Goal: Navigation & Orientation: Find specific page/section

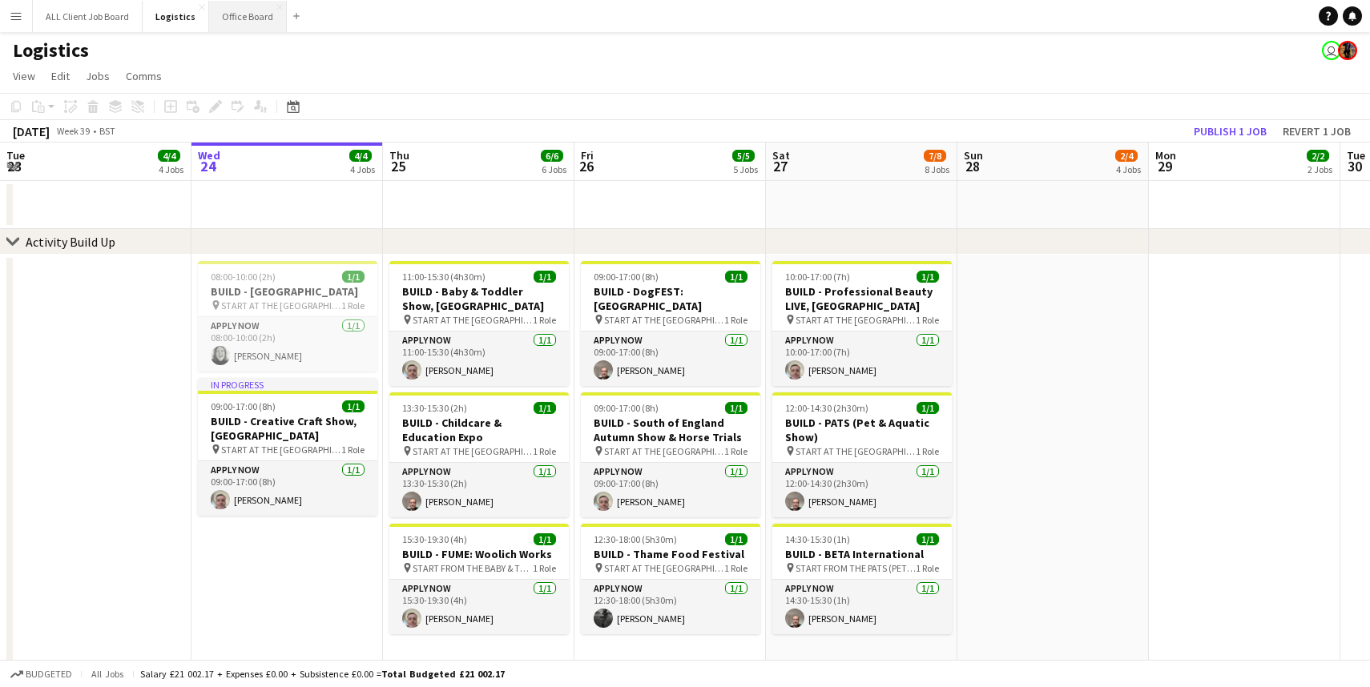
click at [233, 15] on button "Office Board Close" at bounding box center [248, 16] width 78 height 31
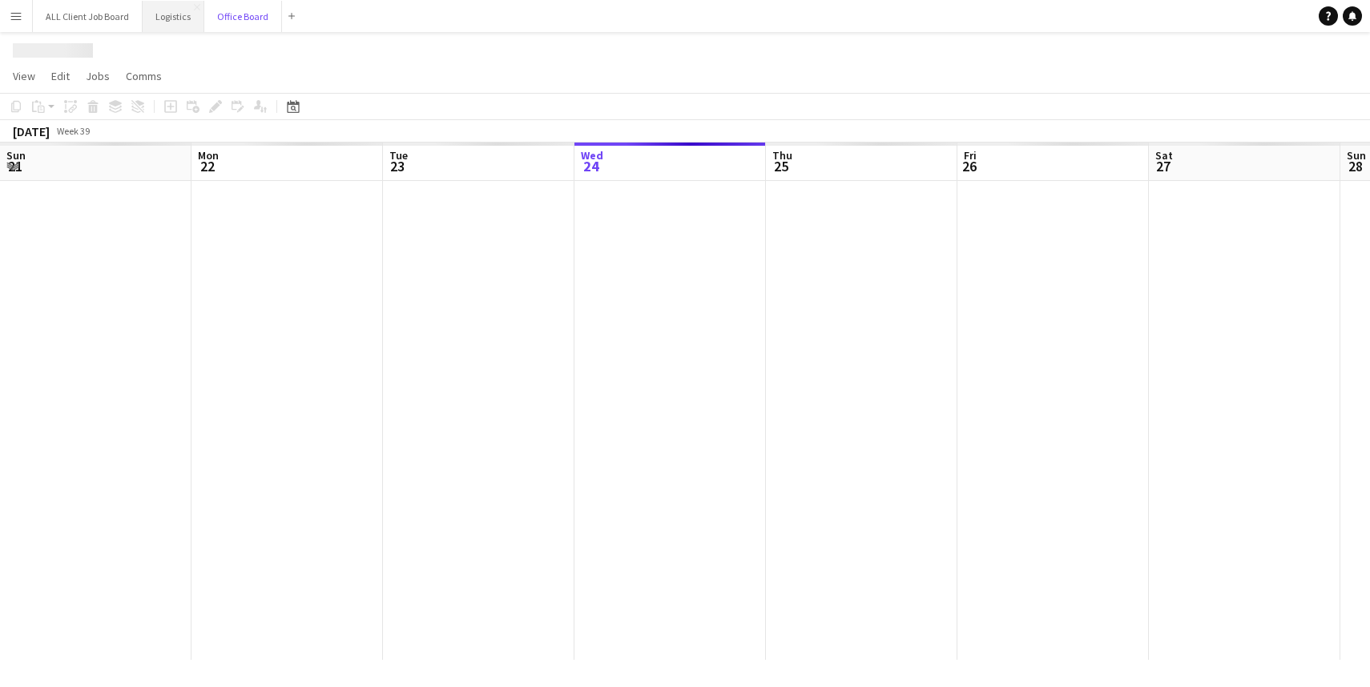
scroll to position [0, 383]
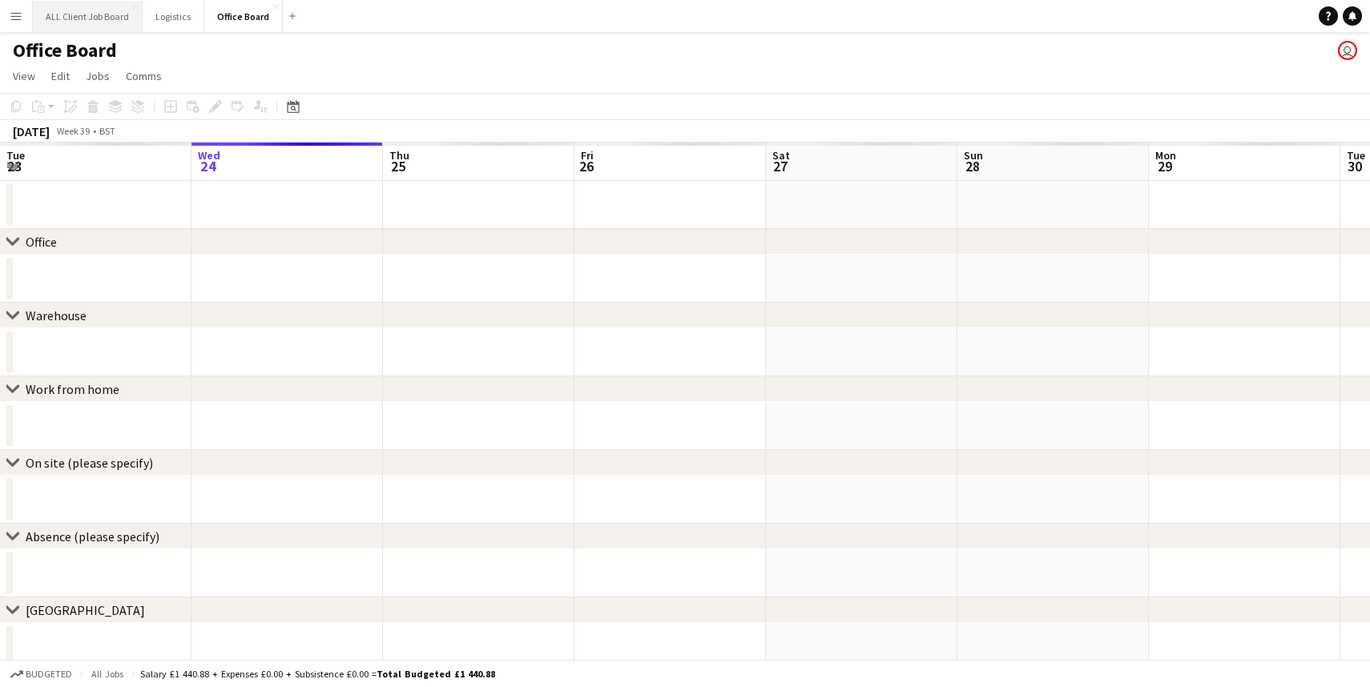
click at [95, 18] on button "ALL Client Job Board Close" at bounding box center [88, 16] width 110 height 31
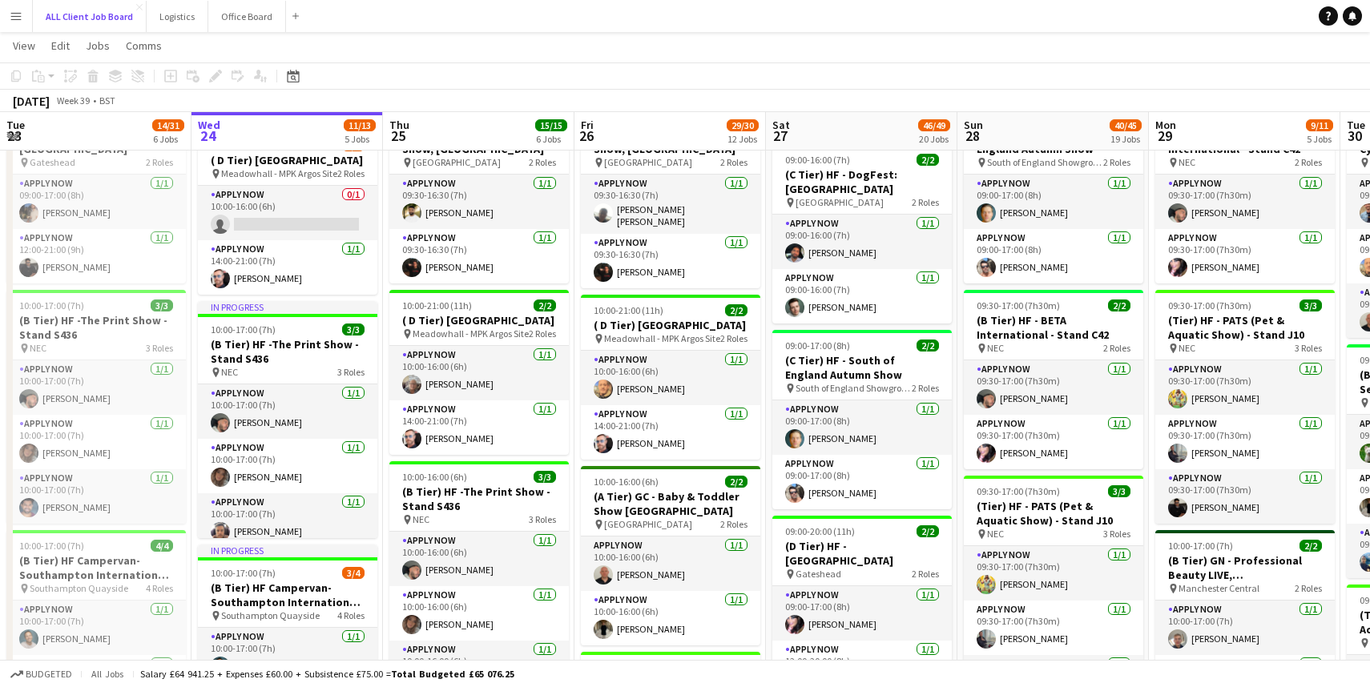
scroll to position [545, 0]
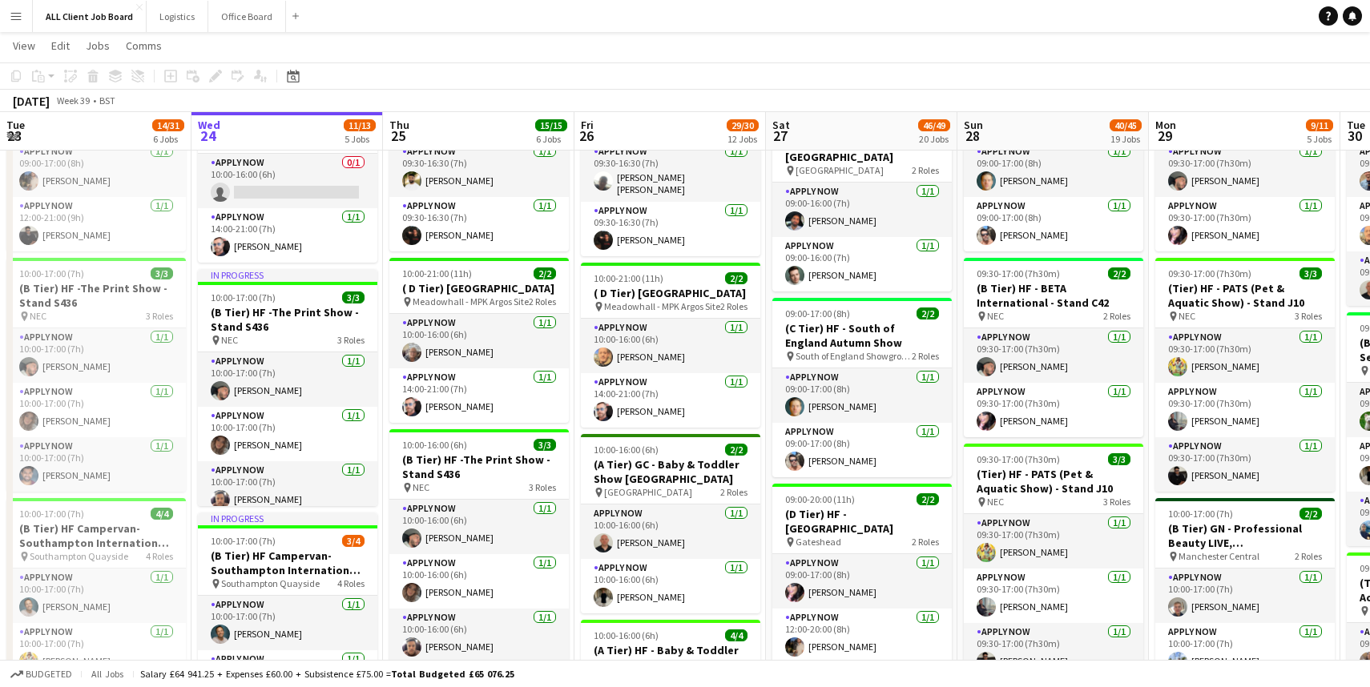
click at [908, 13] on app-navbar "Menu Boards Boards Boards All jobs Status Workforce Workforce My Workforce Recr…" at bounding box center [685, 16] width 1370 height 32
